Goal: Information Seeking & Learning: Learn about a topic

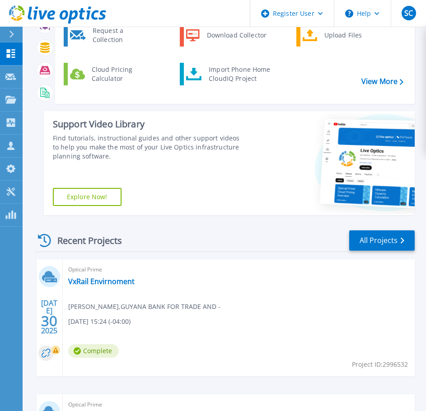
scroll to position [90, 0]
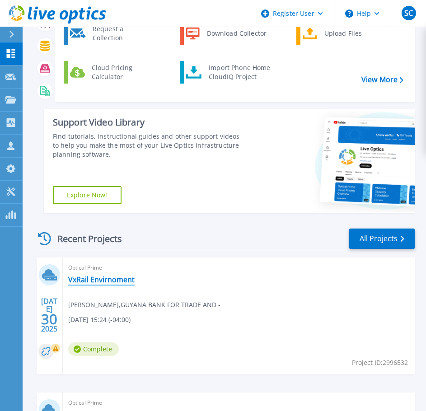
click at [90, 278] on link "VxRail Envirnoment" at bounding box center [101, 279] width 66 height 9
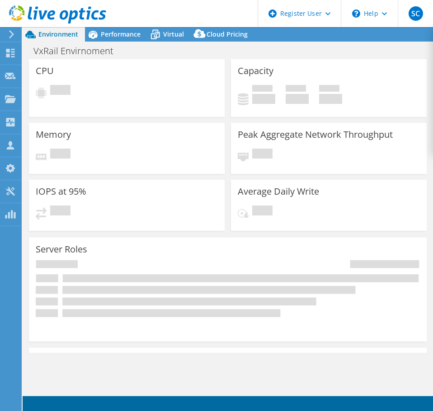
select select "USEast"
select select "USD"
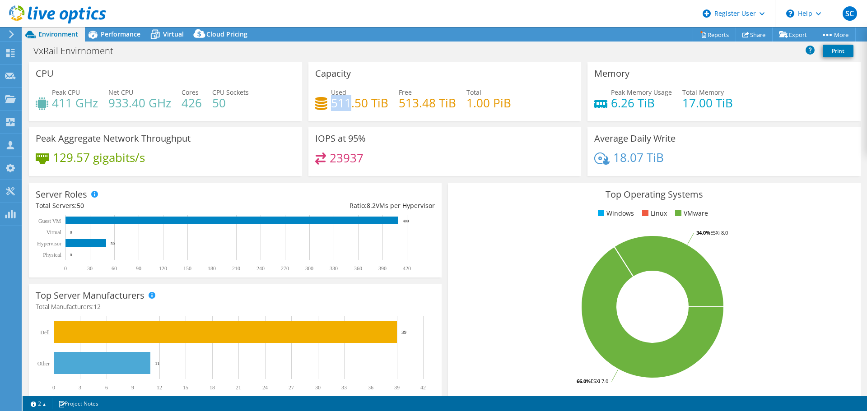
drag, startPoint x: 332, startPoint y: 105, endPoint x: 349, endPoint y: 107, distance: 16.4
click at [349, 107] on h4 "511.50 TiB" at bounding box center [359, 103] width 57 height 10
click at [113, 30] on span "Performance" at bounding box center [121, 34] width 40 height 9
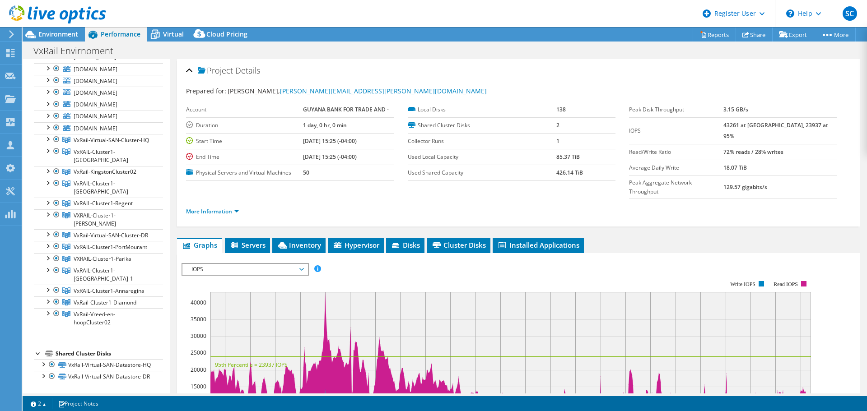
scroll to position [243, 0]
click at [52, 371] on div at bounding box center [51, 376] width 9 height 11
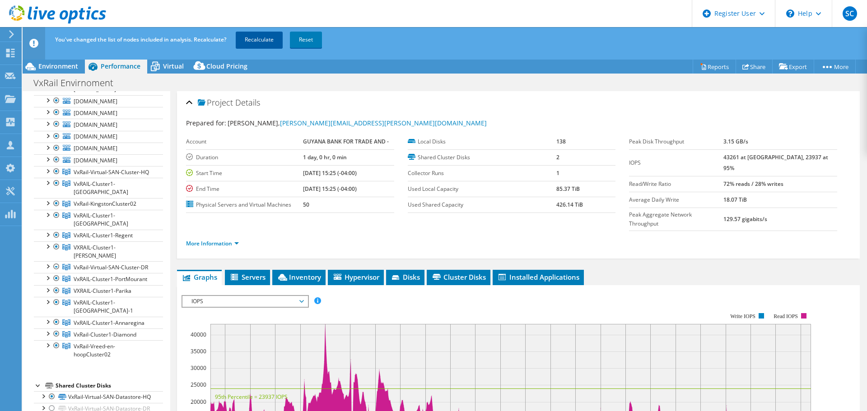
click at [261, 38] on link "Recalculate" at bounding box center [259, 40] width 47 height 16
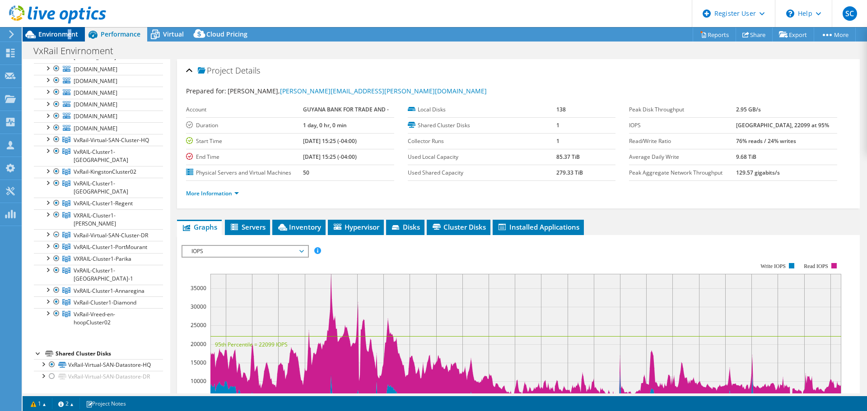
click at [70, 34] on span "Environment" at bounding box center [58, 34] width 40 height 9
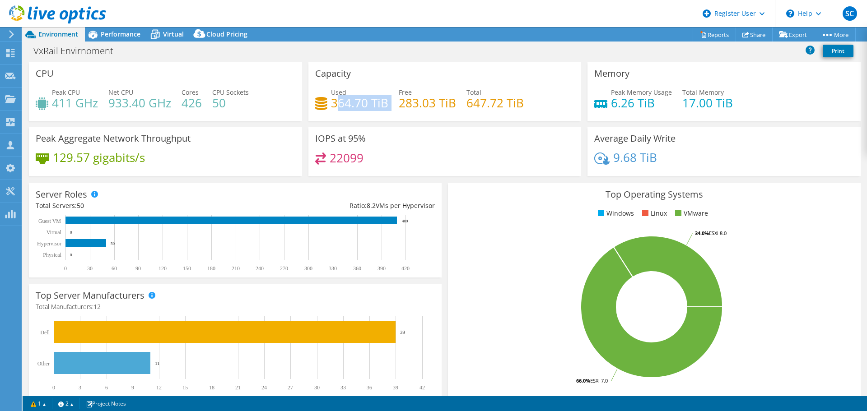
drag, startPoint x: 336, startPoint y: 107, endPoint x: 388, endPoint y: 117, distance: 52.5
click at [376, 115] on div "Used 364.70 TiB Free 283.03 TiB Total 647.72 TiB" at bounding box center [445, 102] width 260 height 29
drag, startPoint x: 197, startPoint y: 16, endPoint x: 188, endPoint y: 19, distance: 9.1
click at [196, 16] on header "SC Dell User [PERSON_NAME] [PERSON_NAME][EMAIL_ADDRESS][DOMAIN_NAME] Dell My Pr…" at bounding box center [433, 13] width 867 height 27
click at [168, 31] on span "Virtual" at bounding box center [173, 34] width 21 height 9
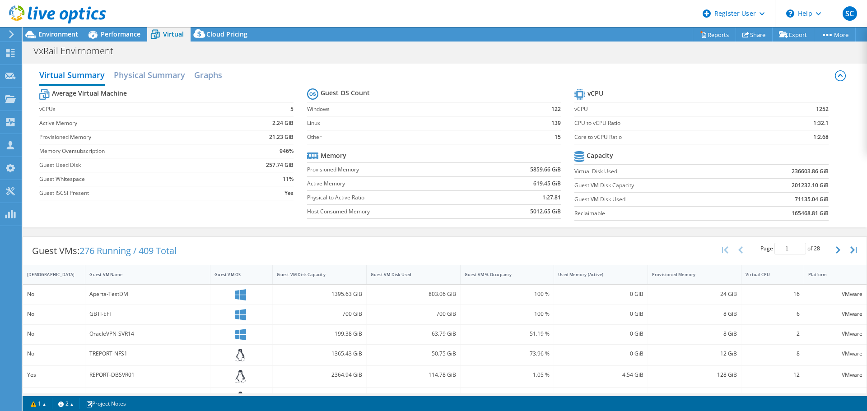
click at [428, 293] on div "803.06 GiB" at bounding box center [413, 295] width 85 height 10
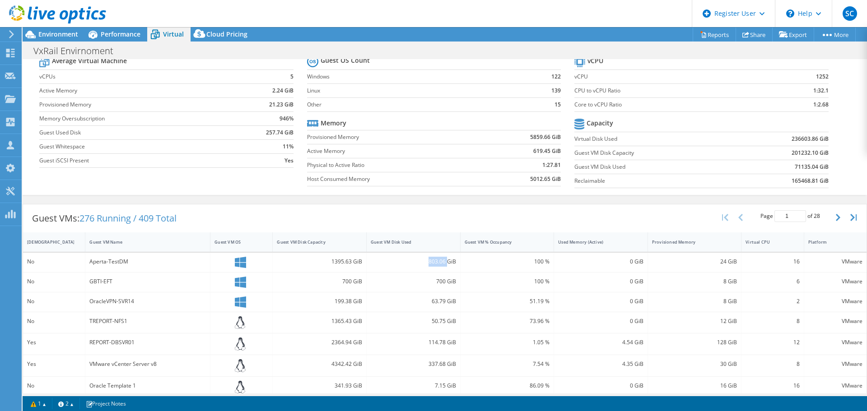
scroll to position [45, 0]
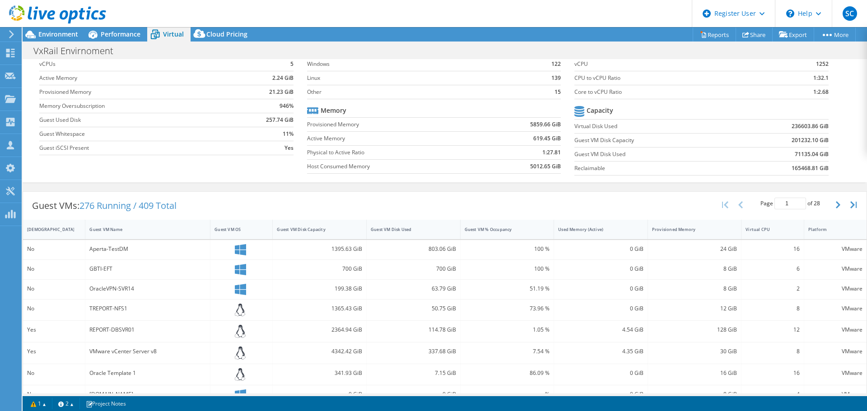
click at [432, 153] on b "71135.04 GiB" at bounding box center [812, 154] width 34 height 9
click at [432, 154] on b "71135.04 GiB" at bounding box center [812, 154] width 34 height 9
click at [46, 39] on div "Environment" at bounding box center [54, 34] width 62 height 14
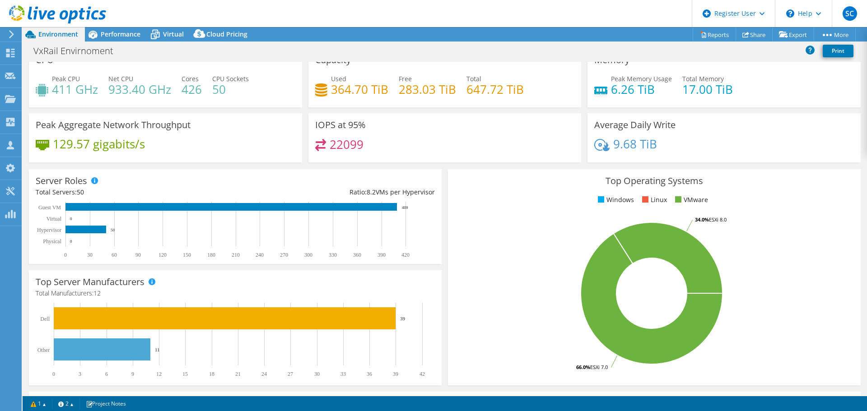
scroll to position [0, 0]
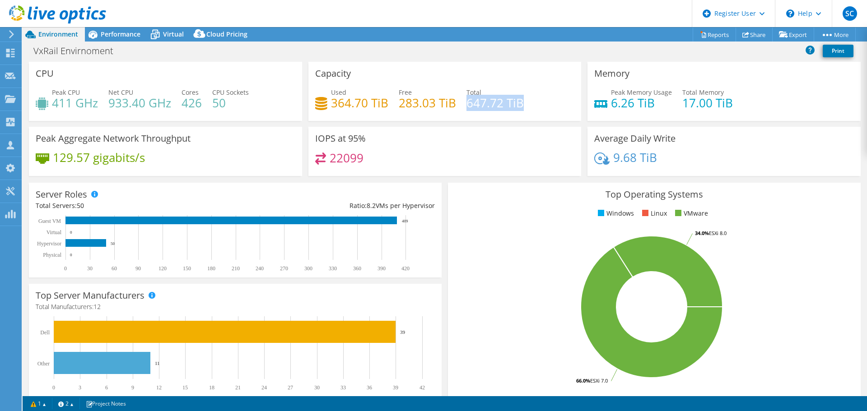
drag, startPoint x: 467, startPoint y: 107, endPoint x: 523, endPoint y: 104, distance: 55.6
click at [432, 104] on div "Used 364.70 TiB Free 283.03 TiB Total 647.72 TiB" at bounding box center [445, 102] width 260 height 29
click at [363, 103] on h4 "364.70 TiB" at bounding box center [359, 103] width 57 height 10
drag, startPoint x: 326, startPoint y: 102, endPoint x: 369, endPoint y: 106, distance: 43.1
click at [369, 106] on div "Used 364.70 TiB" at bounding box center [351, 98] width 73 height 20
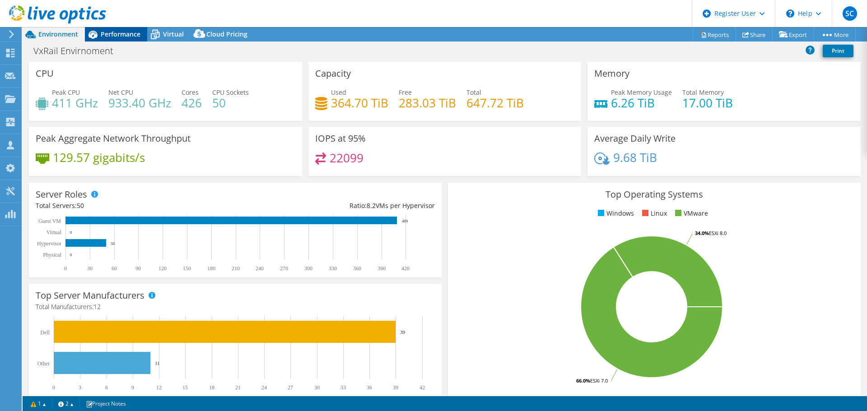
click at [112, 27] on div "Performance" at bounding box center [116, 34] width 62 height 14
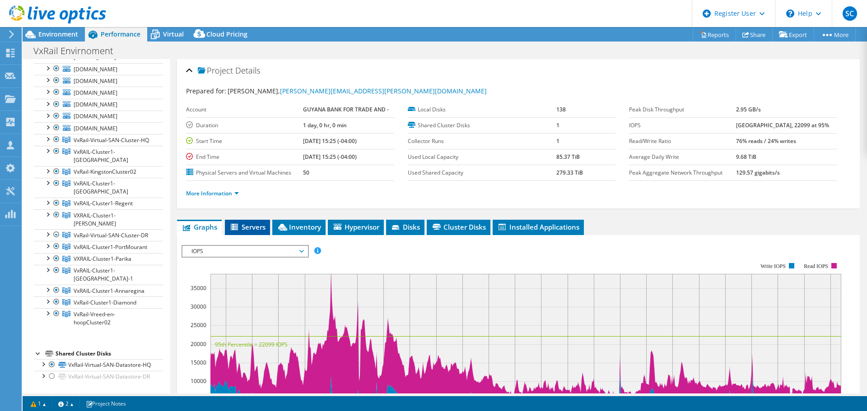
click at [249, 228] on span "Servers" at bounding box center [247, 227] width 36 height 9
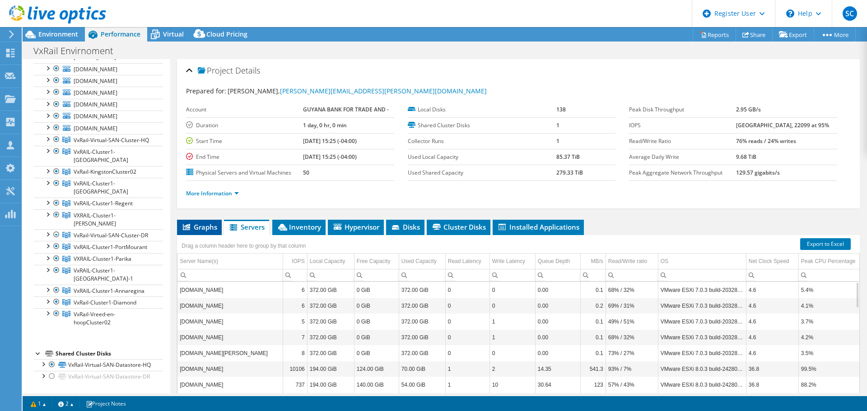
click at [198, 229] on span "Graphs" at bounding box center [200, 227] width 36 height 9
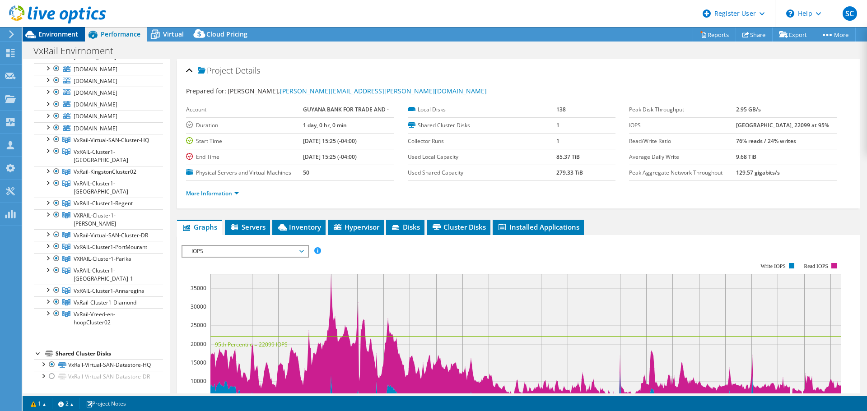
click at [68, 30] on span "Environment" at bounding box center [58, 34] width 40 height 9
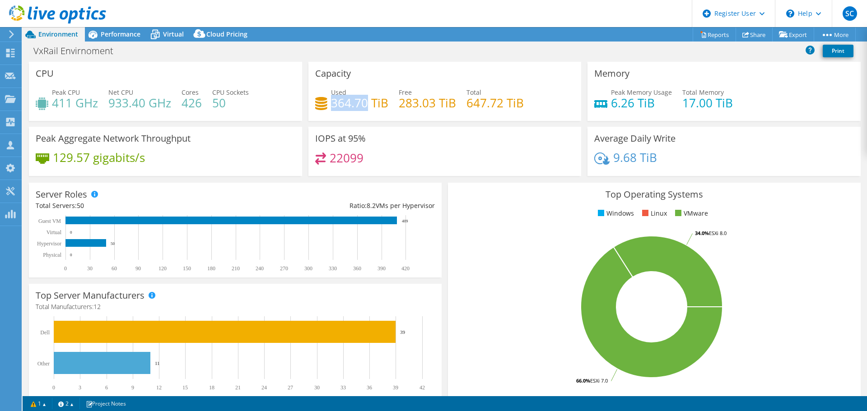
drag, startPoint x: 331, startPoint y: 102, endPoint x: 369, endPoint y: 109, distance: 38.5
click at [366, 101] on h4 "364.70 TiB" at bounding box center [359, 103] width 57 height 10
click at [120, 30] on span "Performance" at bounding box center [121, 34] width 40 height 9
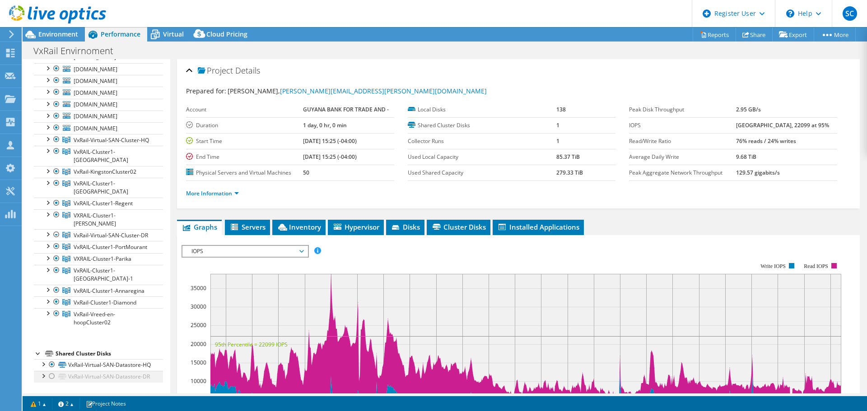
click at [53, 371] on div at bounding box center [51, 376] width 9 height 11
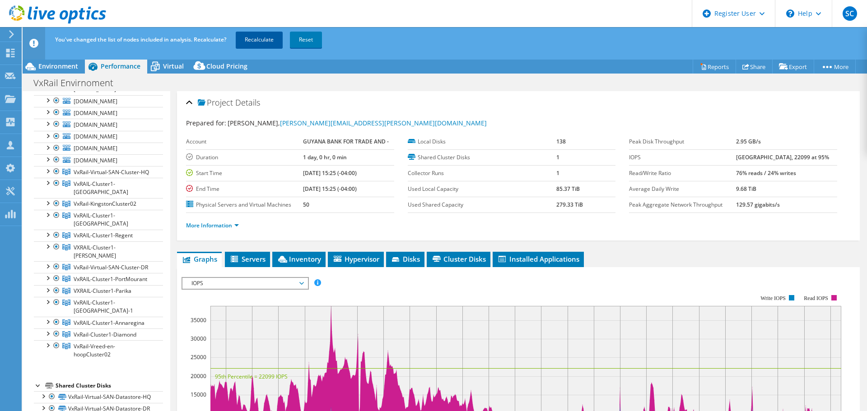
click at [252, 40] on link "Recalculate" at bounding box center [259, 40] width 47 height 16
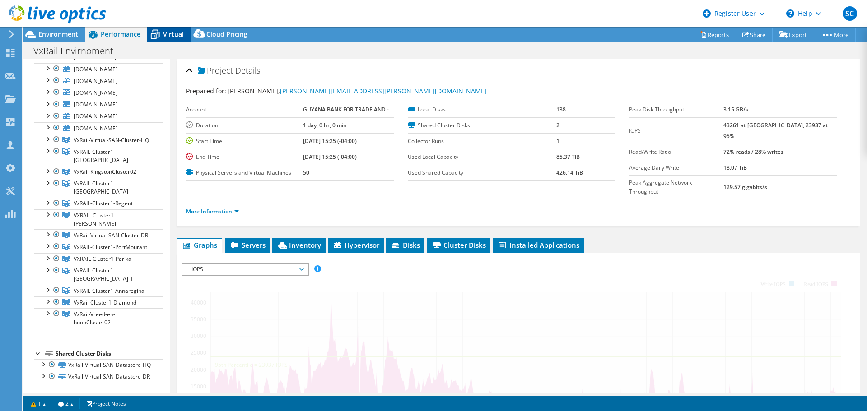
click at [169, 36] on span "Virtual" at bounding box center [173, 34] width 21 height 9
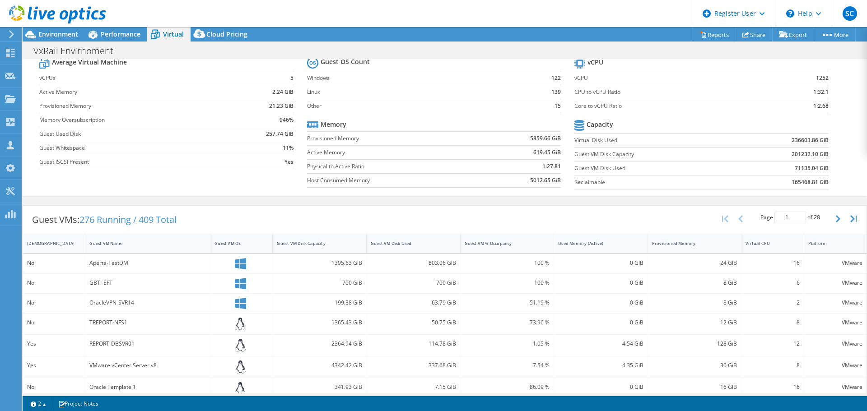
scroll to position [45, 0]
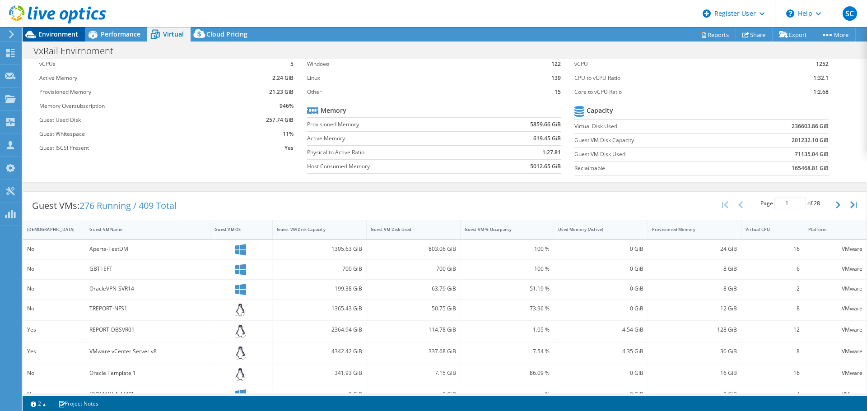
click at [34, 34] on icon at bounding box center [31, 35] width 16 height 16
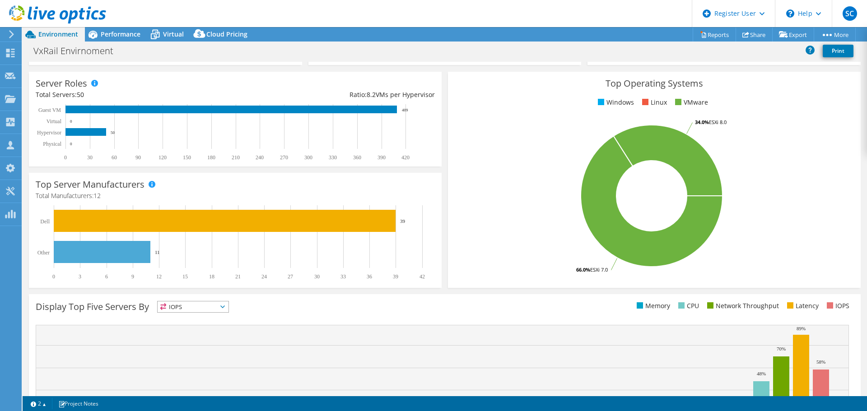
scroll to position [0, 0]
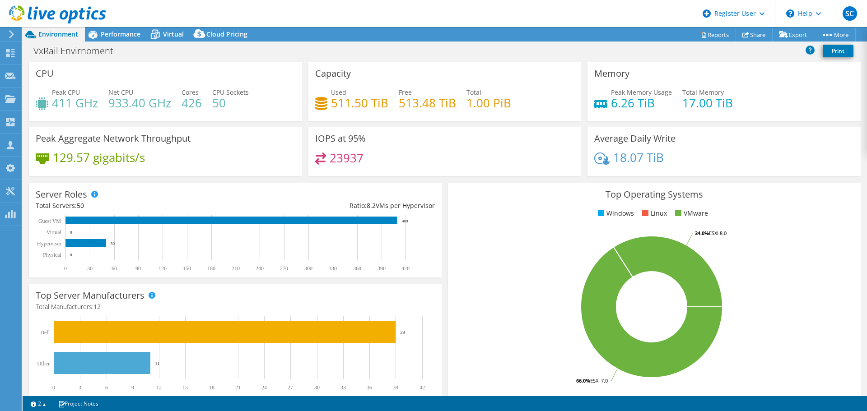
click at [98, 27] on div at bounding box center [53, 15] width 106 height 30
click at [112, 28] on div "Performance" at bounding box center [116, 34] width 62 height 14
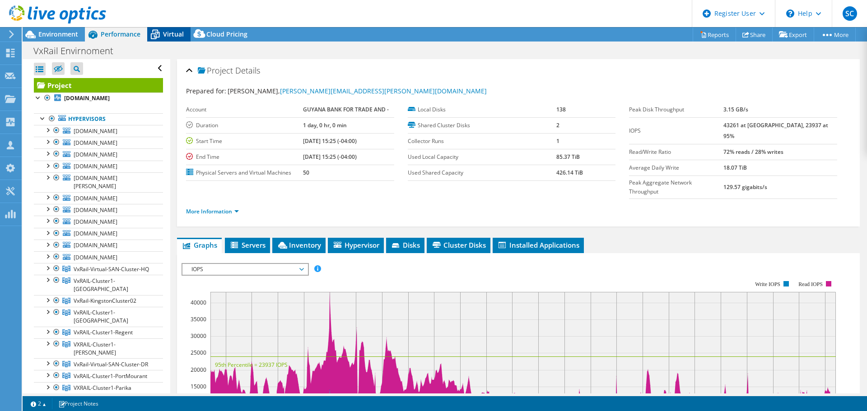
drag, startPoint x: 165, startPoint y: 25, endPoint x: 165, endPoint y: 33, distance: 8.6
click at [165, 32] on div "SC Dell User [PERSON_NAME] [PERSON_NAME][EMAIL_ADDRESS][DOMAIN_NAME] Dell My Pr…" at bounding box center [433, 205] width 867 height 411
click at [165, 34] on span "Virtual" at bounding box center [173, 34] width 21 height 9
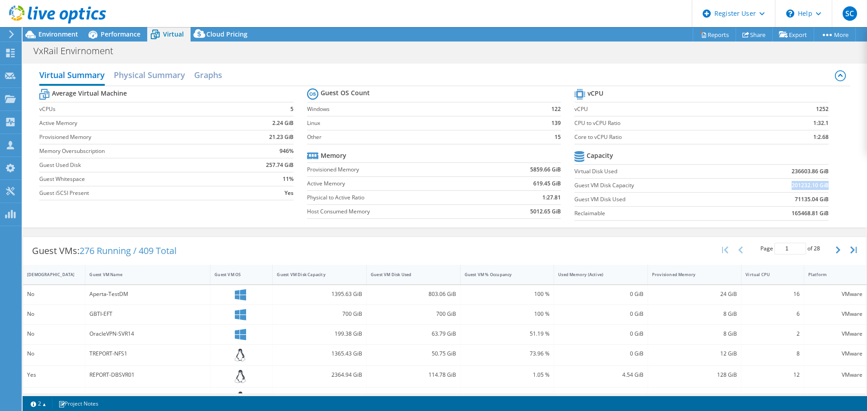
drag, startPoint x: 669, startPoint y: 180, endPoint x: 821, endPoint y: 187, distance: 151.9
click at [432, 187] on tr "Guest VM Disk Capacity 201232.10 GiB" at bounding box center [701, 185] width 254 height 14
drag, startPoint x: 643, startPoint y: 197, endPoint x: 561, endPoint y: 196, distance: 82.2
click at [432, 197] on label "Guest VM Disk Used" at bounding box center [654, 199] width 161 height 9
click at [432, 199] on td "71135.04 GiB" at bounding box center [782, 199] width 93 height 14
